Goal: Task Accomplishment & Management: Use online tool/utility

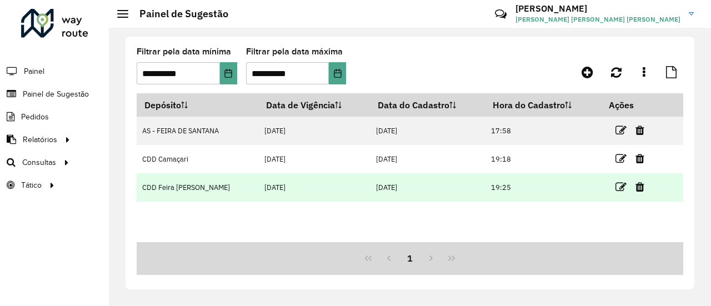
click at [616, 193] on link at bounding box center [620, 186] width 11 height 15
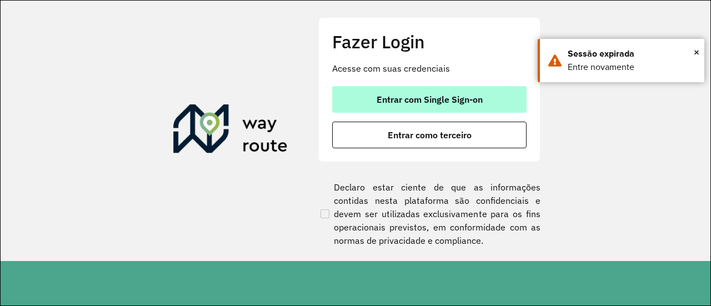
click at [492, 101] on button "Entrar com Single Sign-on" at bounding box center [429, 99] width 194 height 27
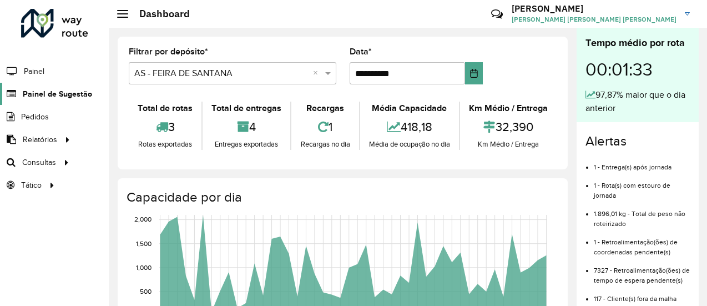
click at [69, 88] on span "Painel de Sugestão" at bounding box center [57, 94] width 69 height 12
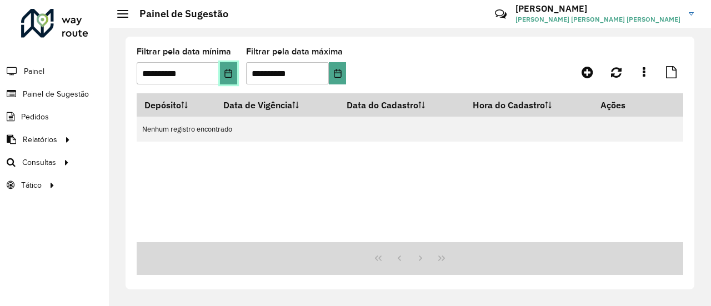
click at [229, 71] on icon "Choose Date" at bounding box center [228, 73] width 9 height 9
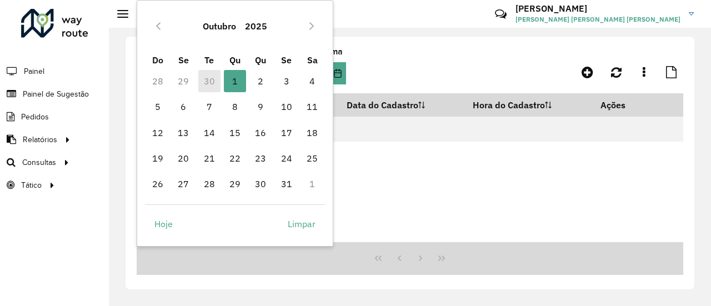
click at [209, 77] on td "30" at bounding box center [209, 81] width 26 height 26
click at [159, 28] on icon "Previous Month" at bounding box center [158, 26] width 4 height 8
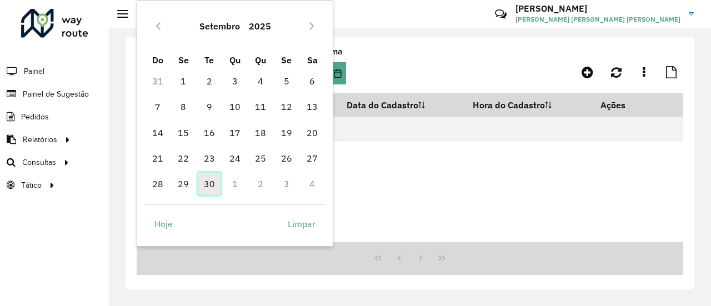
click at [208, 182] on span "30" at bounding box center [209, 184] width 22 height 22
type input "**********"
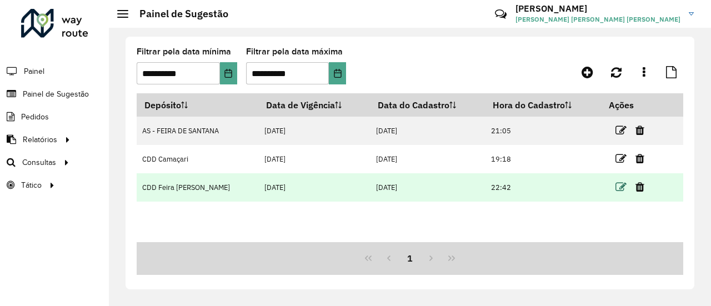
click at [621, 189] on icon at bounding box center [620, 187] width 11 height 11
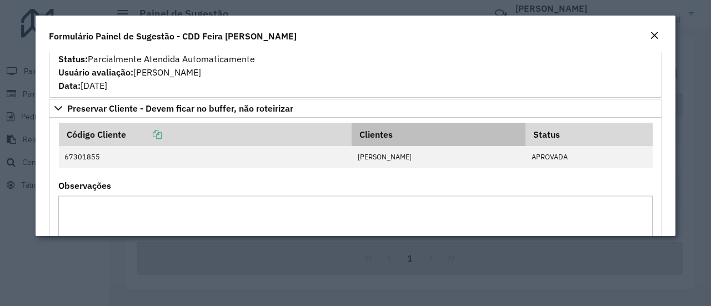
scroll to position [1342, 0]
